Goal: Find specific page/section: Find specific page/section

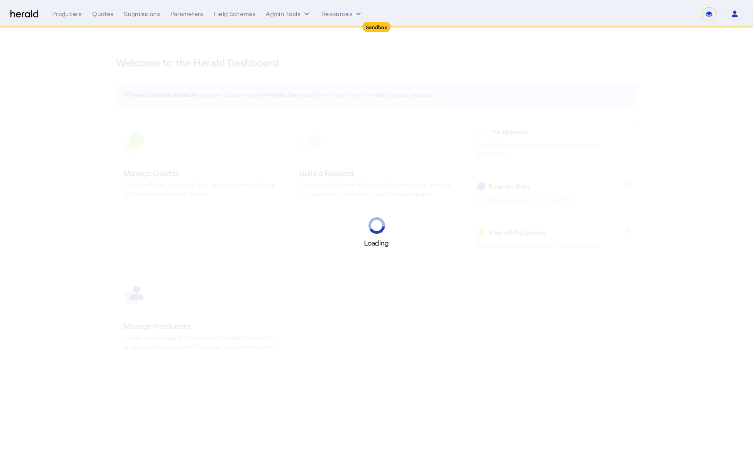
select select "*******"
select select "pfm_2v8p_herald_api"
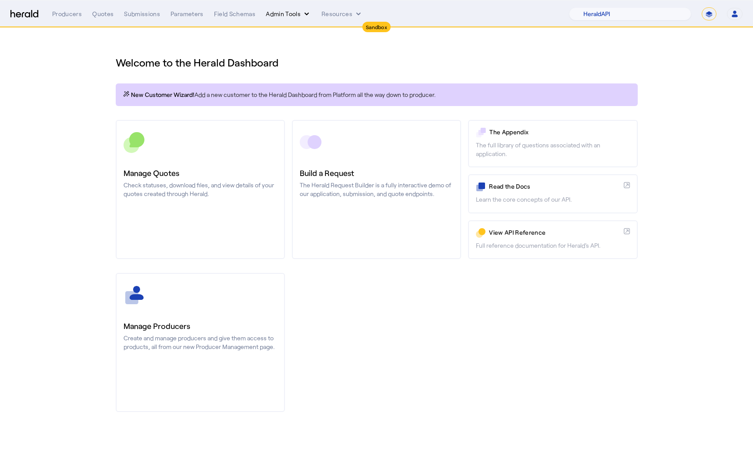
click at [298, 17] on button "Admin Tools" at bounding box center [288, 14] width 45 height 9
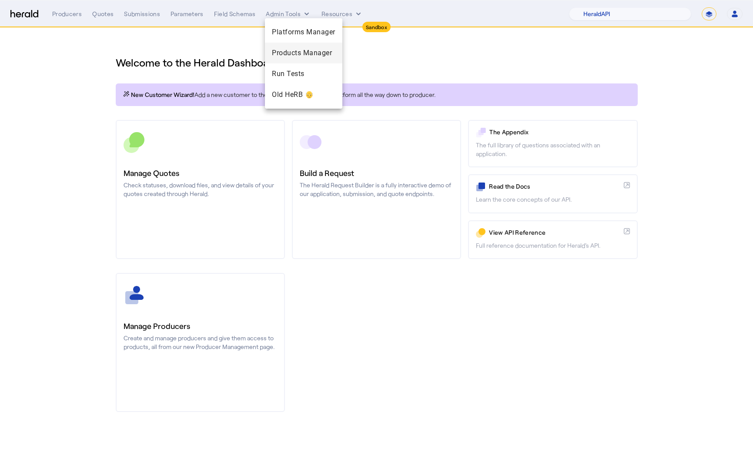
click at [308, 55] on span "Products Manager" at bounding box center [303, 53] width 63 height 10
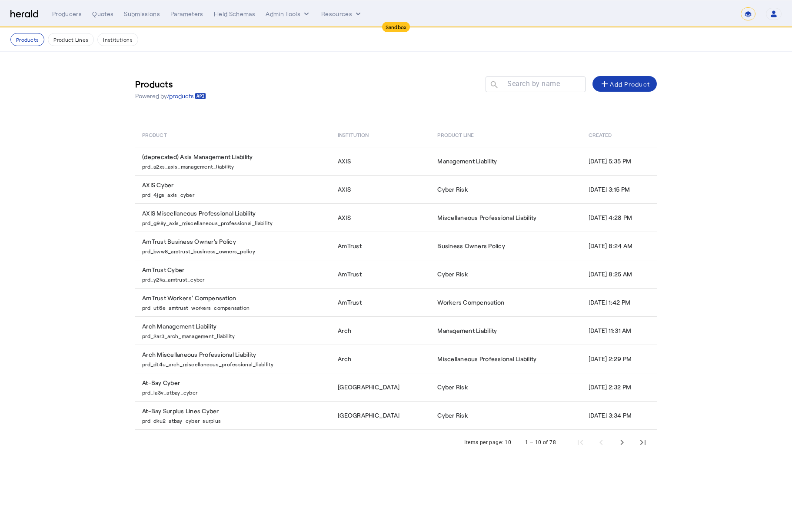
click at [487, 441] on div "Items per page:" at bounding box center [483, 442] width 39 height 9
click at [510, 442] on div "10" at bounding box center [508, 442] width 7 height 9
click at [511, 442] on div "10" at bounding box center [508, 442] width 7 height 9
drag, startPoint x: 500, startPoint y: 443, endPoint x: 494, endPoint y: 443, distance: 5.7
click at [495, 443] on div "Items per page:" at bounding box center [483, 442] width 39 height 9
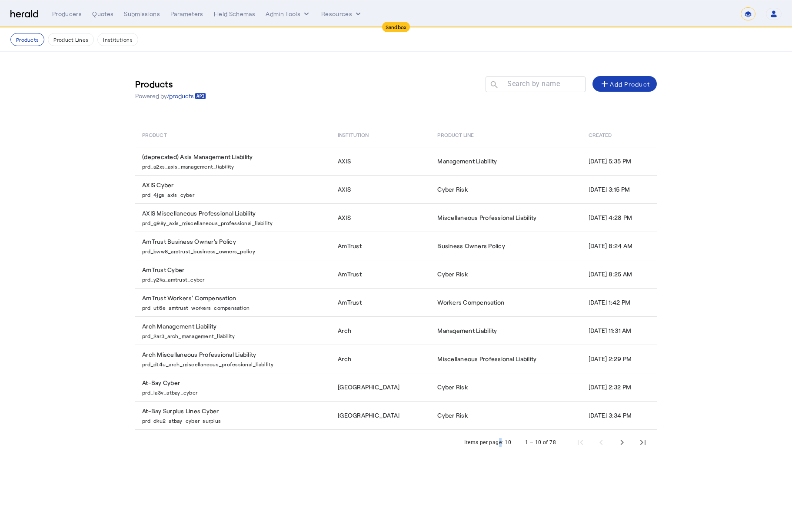
drag, startPoint x: 505, startPoint y: 444, endPoint x: 523, endPoint y: 441, distance: 18.0
click at [512, 442] on div "Items per page: 10 1 – 10 of 78" at bounding box center [396, 442] width 522 height 24
click at [524, 441] on div "1 – 10 of 78" at bounding box center [584, 442] width 139 height 21
click at [723, 86] on section "Products Powered by /products Search by name search add Add Product Product Ins…" at bounding box center [396, 262] width 792 height 420
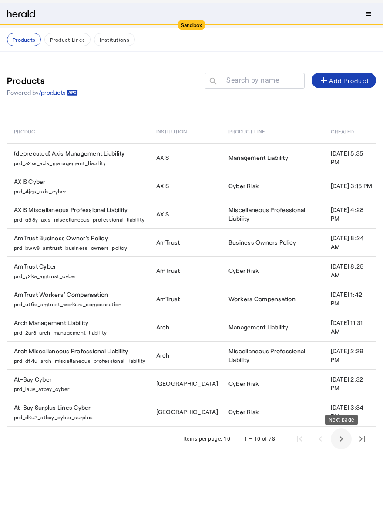
click at [342, 440] on span "Next page" at bounding box center [340, 439] width 21 height 21
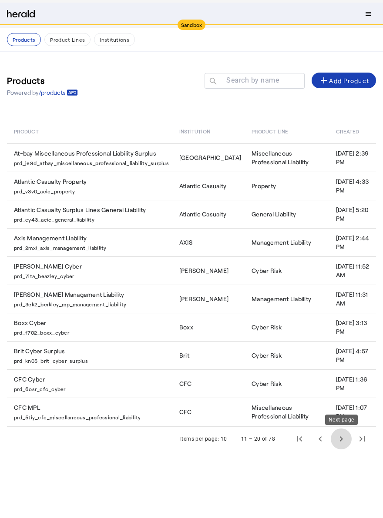
click at [342, 439] on span "Next page" at bounding box center [340, 439] width 21 height 21
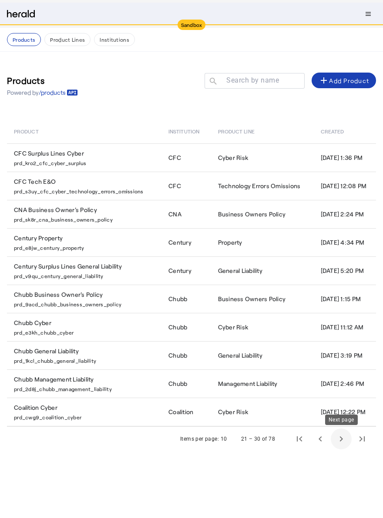
click at [343, 435] on span "Next page" at bounding box center [340, 439] width 21 height 21
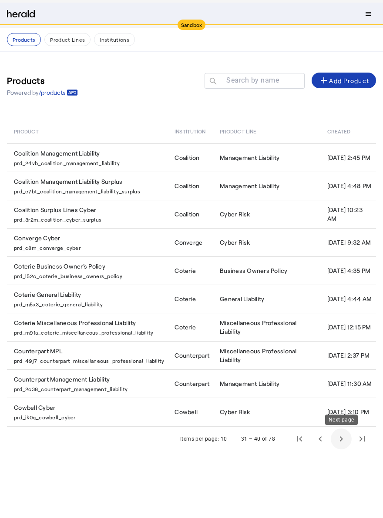
click at [340, 442] on span "Next page" at bounding box center [340, 439] width 21 height 21
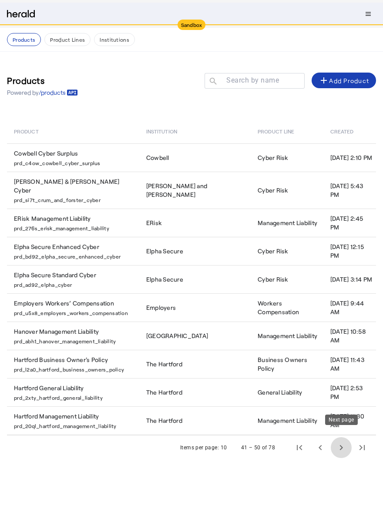
click at [337, 440] on span "Next page" at bounding box center [340, 447] width 21 height 21
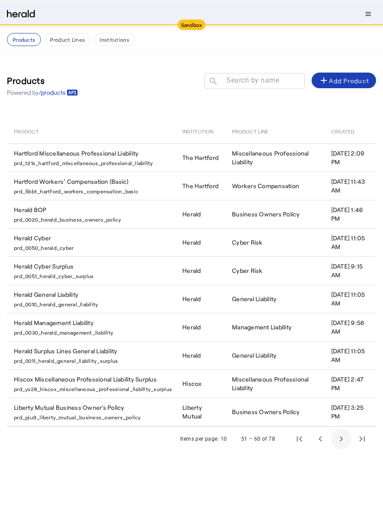
click at [340, 438] on span "Next page" at bounding box center [340, 439] width 21 height 21
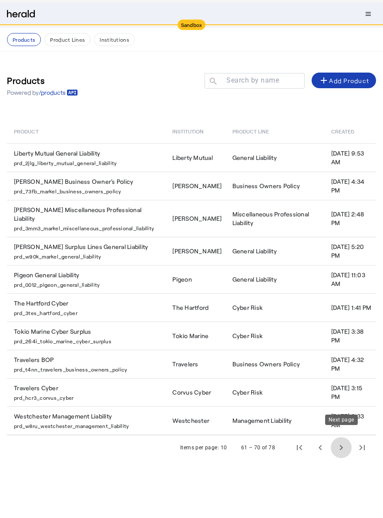
click at [336, 439] on span "Next page" at bounding box center [340, 447] width 21 height 21
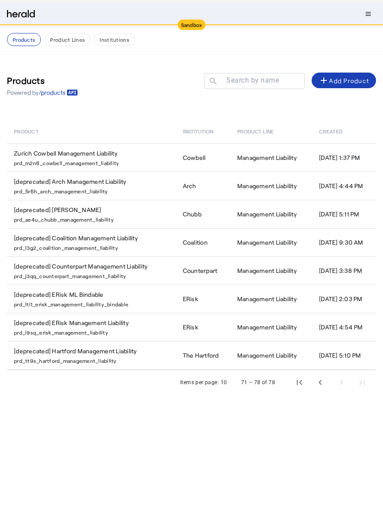
click at [130, 449] on body "Sandbox Menu Products Product Lines Institutions Products Powered by /products …" at bounding box center [191, 259] width 383 height 518
